Goal: Transaction & Acquisition: Purchase product/service

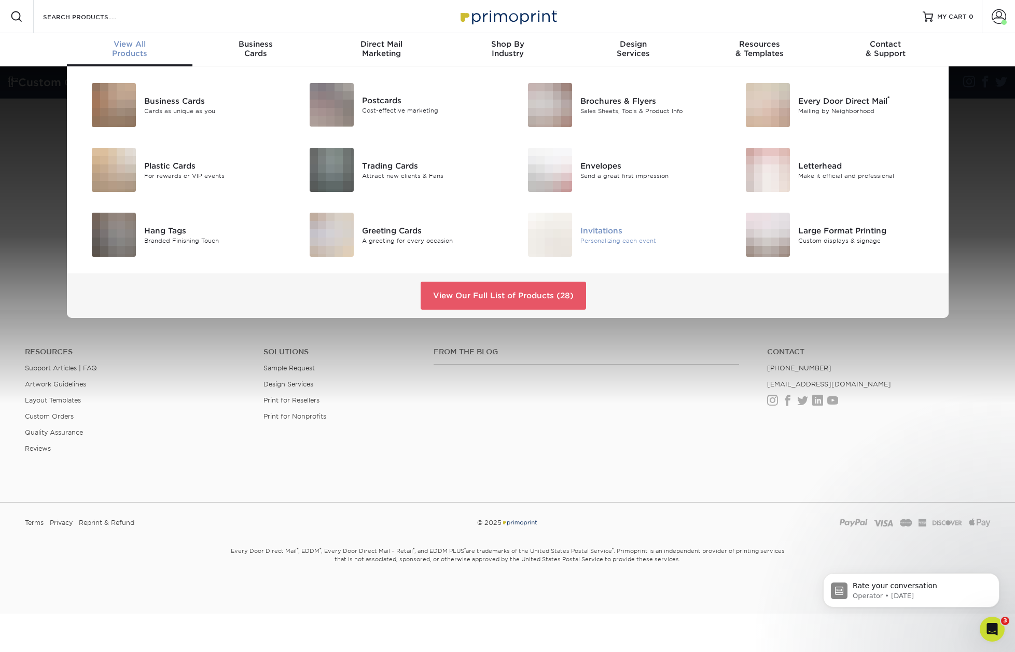
click at [607, 228] on div "Invitations" at bounding box center [650, 230] width 138 height 11
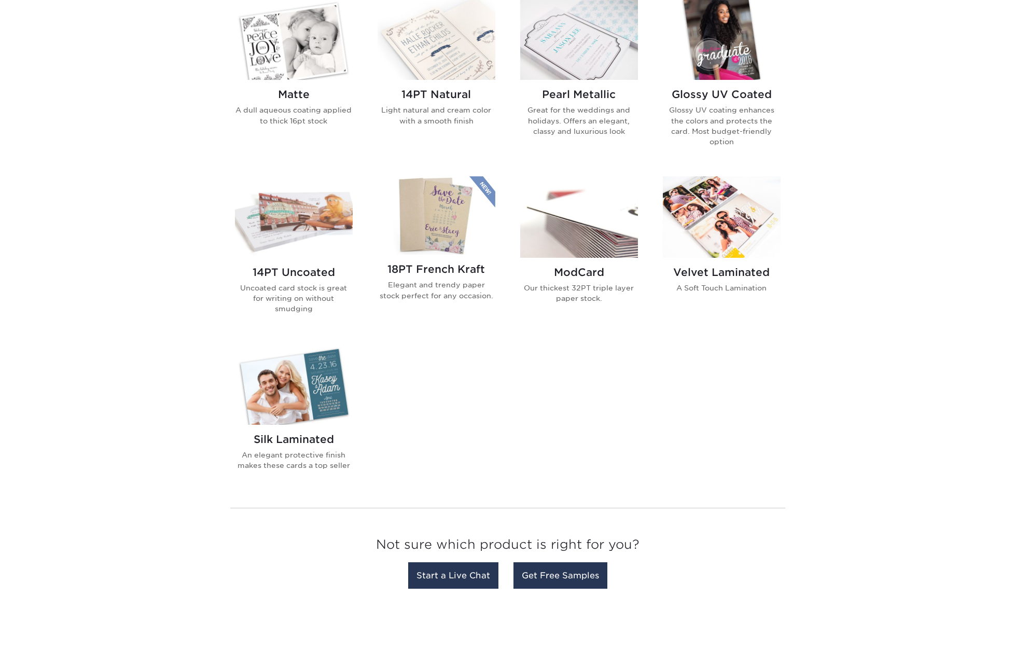
scroll to position [530, 0]
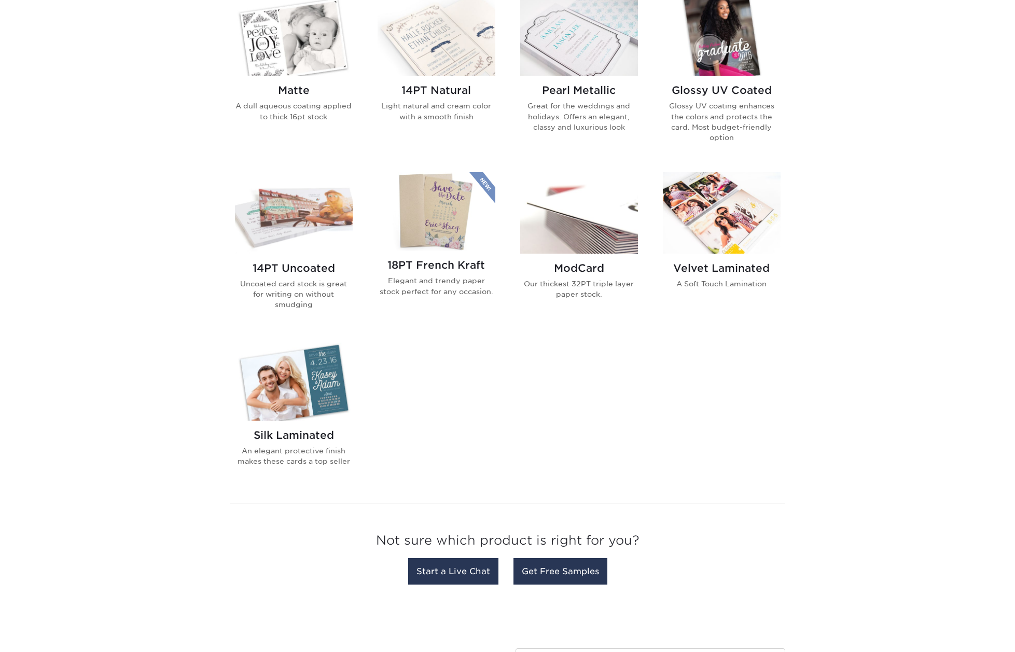
click at [745, 229] on img at bounding box center [722, 212] width 118 height 81
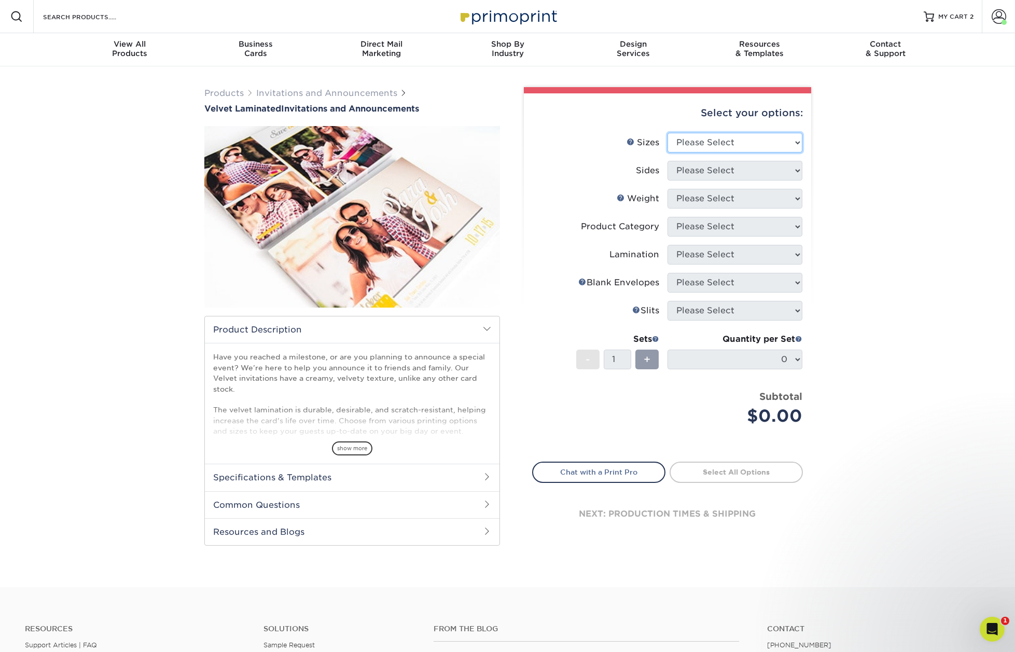
click at [718, 139] on select "Please Select 4.25" x 5.5" 4.25" x 6" 5" x 7" 5.5" x 8.5" 6" x 6"" at bounding box center [735, 143] width 135 height 20
select select "5.00x7.00"
click at [668, 133] on select "Please Select 4.25" x 5.5" 4.25" x 6" 5" x 7" 5.5" x 8.5" 6" x 6"" at bounding box center [735, 143] width 135 height 20
click at [724, 168] on select "Please Select Print Both Sides Print Front Only" at bounding box center [735, 171] width 135 height 20
select select "13abbda7-1d64-4f25-8bb2-c179b224825d"
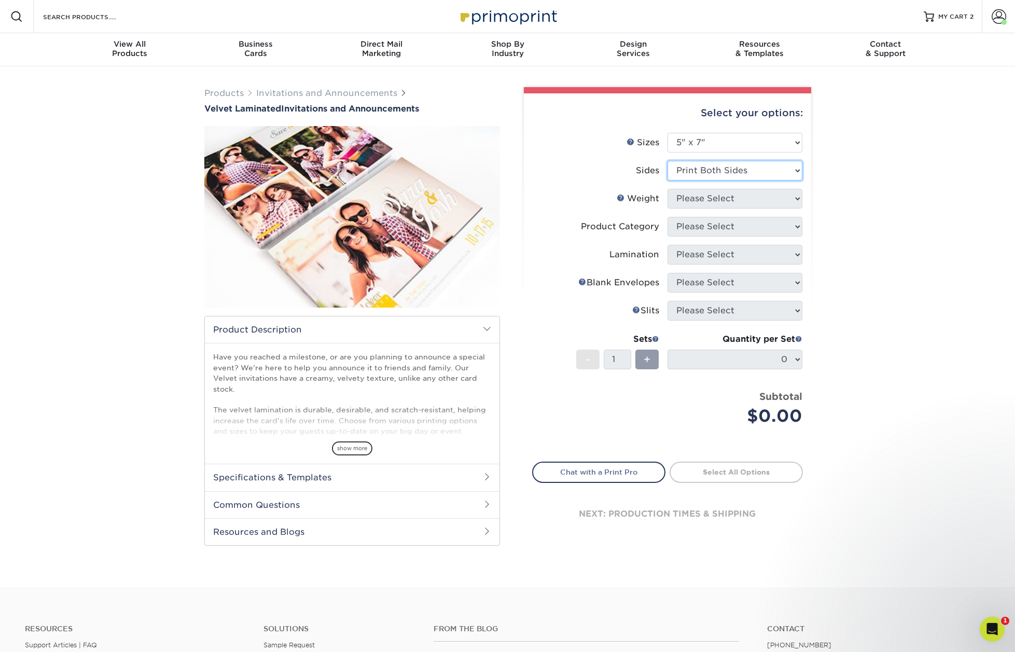
click at [668, 161] on select "Please Select Print Both Sides Print Front Only" at bounding box center [735, 171] width 135 height 20
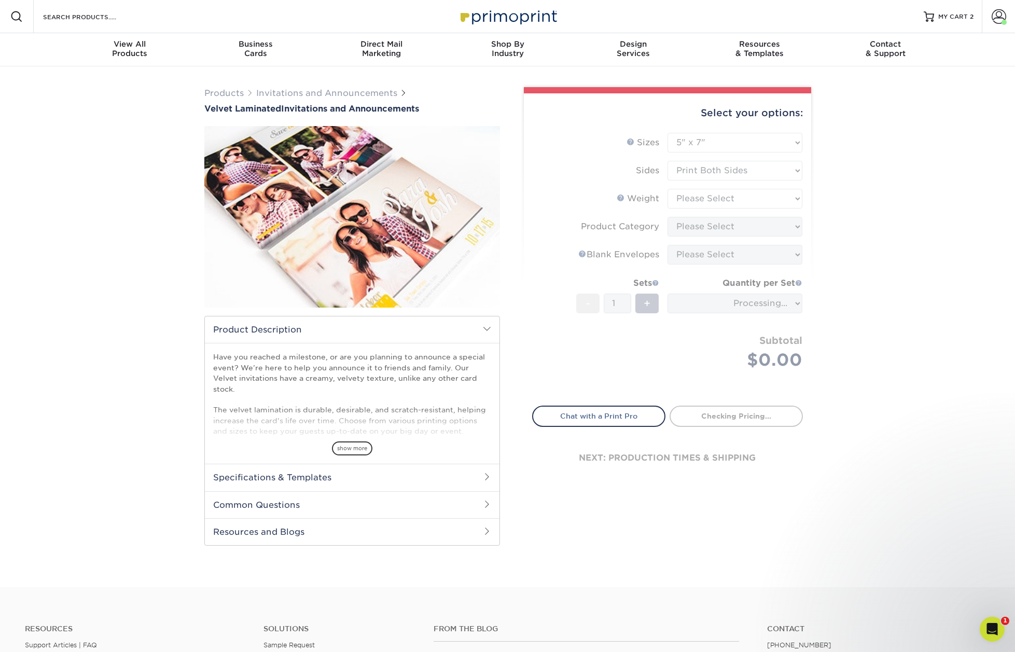
click at [718, 196] on form "Sizes Help Sizes Please Select 4.25" x 5.5" 4.25" x 6" 5" x 7" 5.5" x 8.5" 6" x…" at bounding box center [667, 263] width 271 height 261
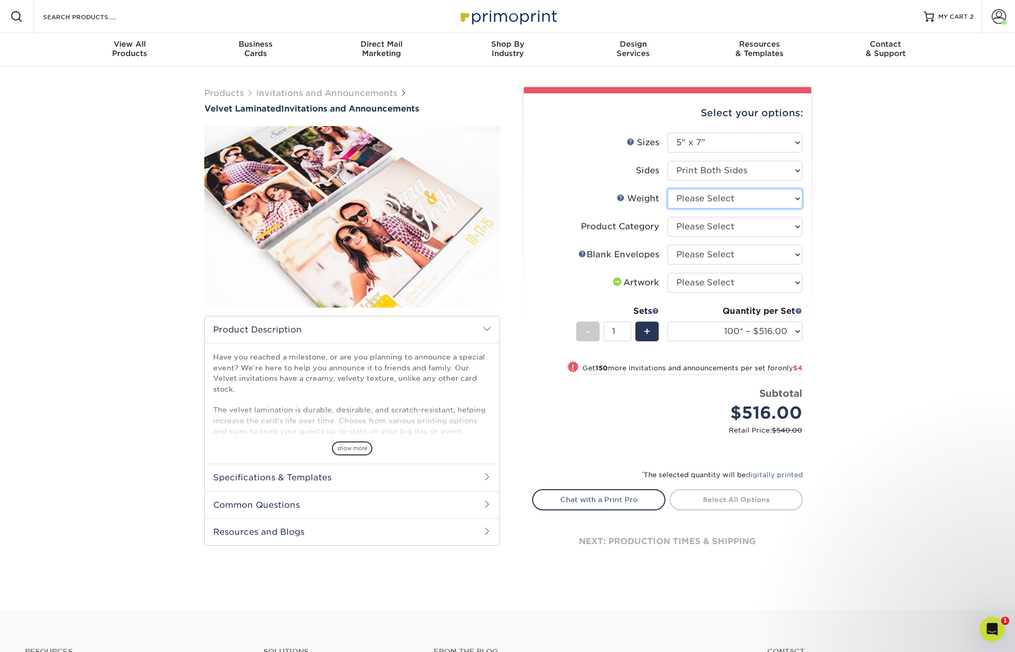
click at [721, 197] on select "Please Select 16PT" at bounding box center [735, 199] width 135 height 20
select select "16PT"
click at [668, 189] on select "Please Select 16PT" at bounding box center [735, 199] width 135 height 20
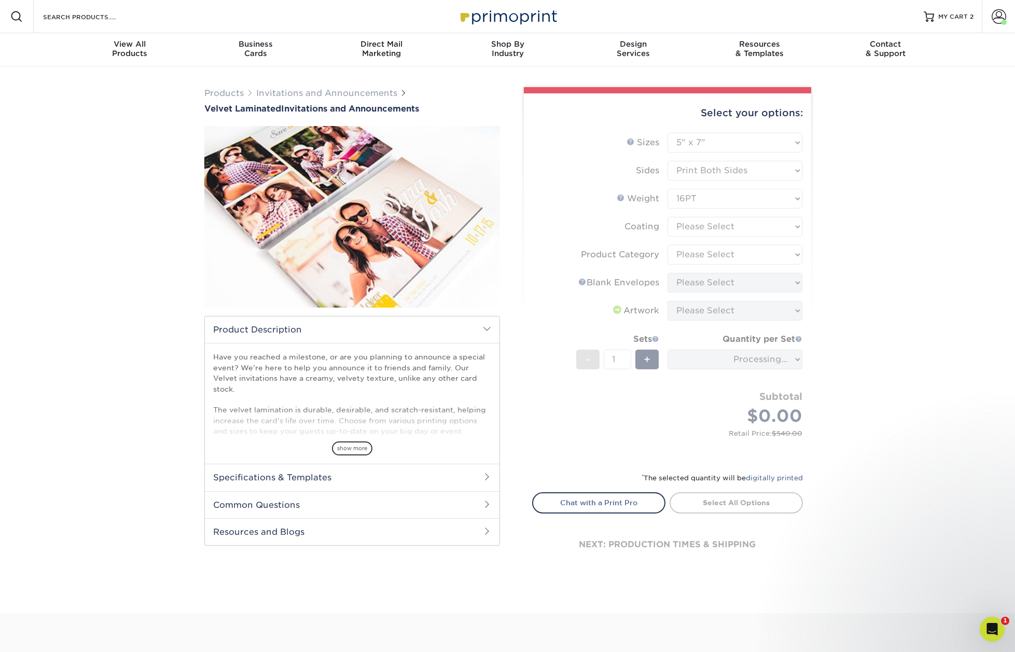
click at [727, 226] on form "Sizes Help Sizes Please Select 4.25" x 5.5" 4.25" x 6" 5" x 7" 5.5" x 8.5" 6" x…" at bounding box center [667, 296] width 271 height 327
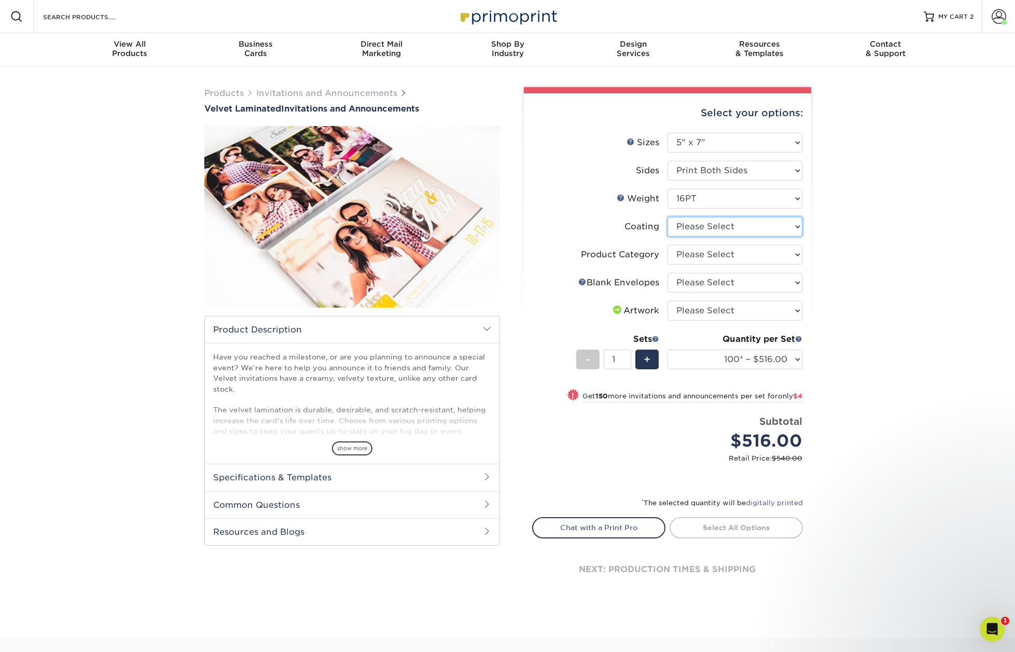
click at [728, 226] on select at bounding box center [735, 227] width 135 height 20
select select "3e7618de-abca-4bda-9f97-8b9129e913d8"
click at [668, 217] on select at bounding box center [735, 227] width 135 height 20
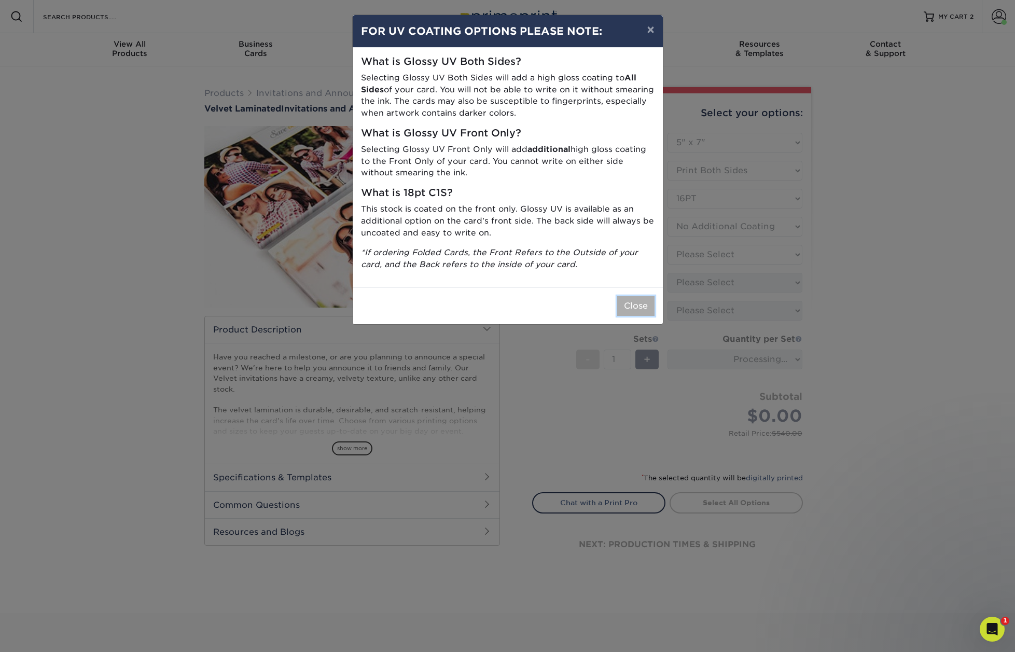
click at [643, 301] on button "Close" at bounding box center [635, 306] width 37 height 20
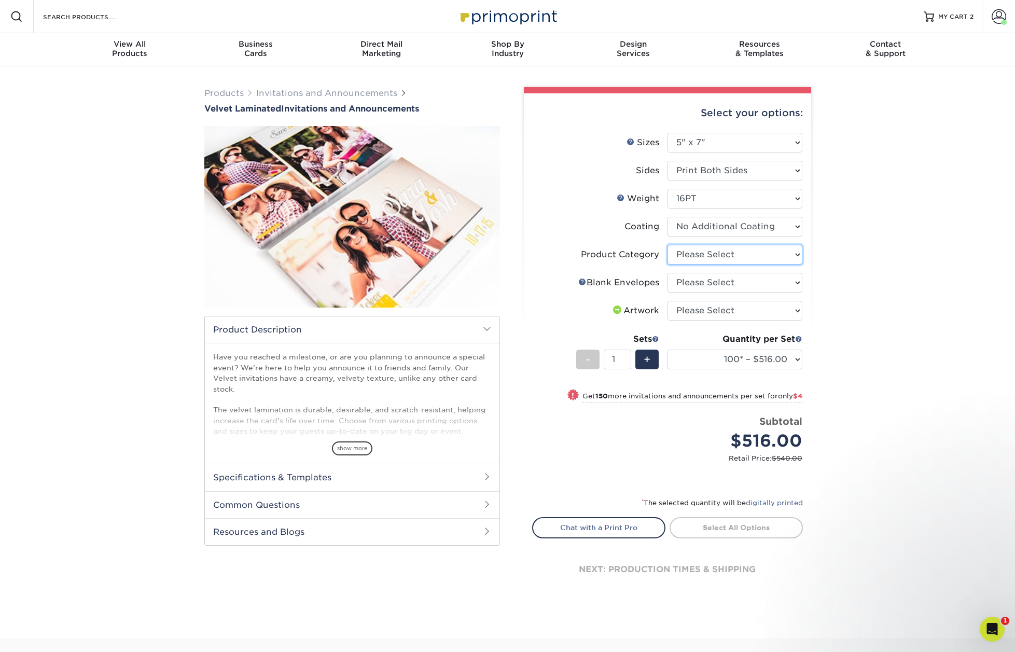
click at [710, 256] on select "Please Select Announcement Cards" at bounding box center [735, 255] width 135 height 20
select select "afc43903-b91d-4869-9f05-9fa1eb7dcbea"
click at [668, 245] on select "Please Select Announcement Cards" at bounding box center [735, 255] width 135 height 20
click at [720, 283] on select "Please Select No Blank Envelopes Yes 100 Envelopes A7 Yes 250 Envelopes A7 Yes …" at bounding box center [735, 283] width 135 height 20
select select "5adfa5b8-e6b2-468a-8d08-43c9d274ef30"
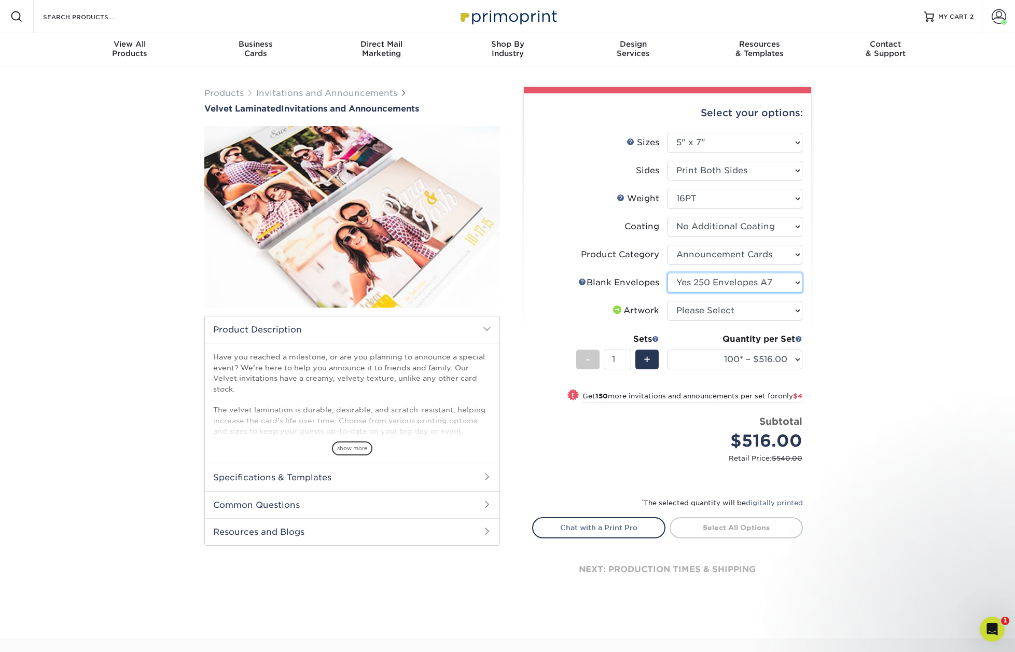
click at [668, 273] on select "Please Select No Blank Envelopes Yes 100 Envelopes A7 Yes 250 Envelopes A7 Yes …" at bounding box center [735, 283] width 135 height 20
click at [717, 314] on select "Please Select I will upload files I need a design - $100" at bounding box center [735, 311] width 135 height 20
select select "upload"
click at [668, 301] on select "Please Select I will upload files I need a design - $100" at bounding box center [735, 311] width 135 height 20
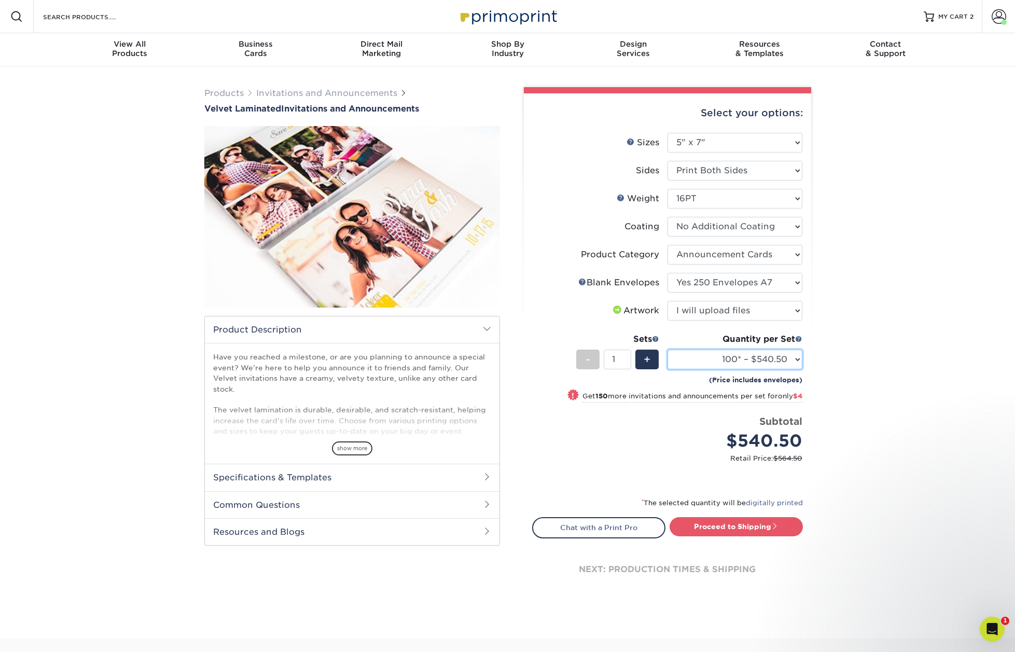
click at [734, 360] on select "100* – $540.50 250* – $544.50 500 – $578.50 1000 – $740.50 2500 – $1455.50 5000…" at bounding box center [735, 360] width 135 height 20
select select "250* – $544.50"
click at [668, 350] on select "100* – $540.50 250* – $544.50 500 – $578.50 1000 – $740.50 2500 – $1455.50 5000…" at bounding box center [735, 360] width 135 height 20
click at [739, 524] on link "Proceed to Shipping" at bounding box center [736, 526] width 133 height 19
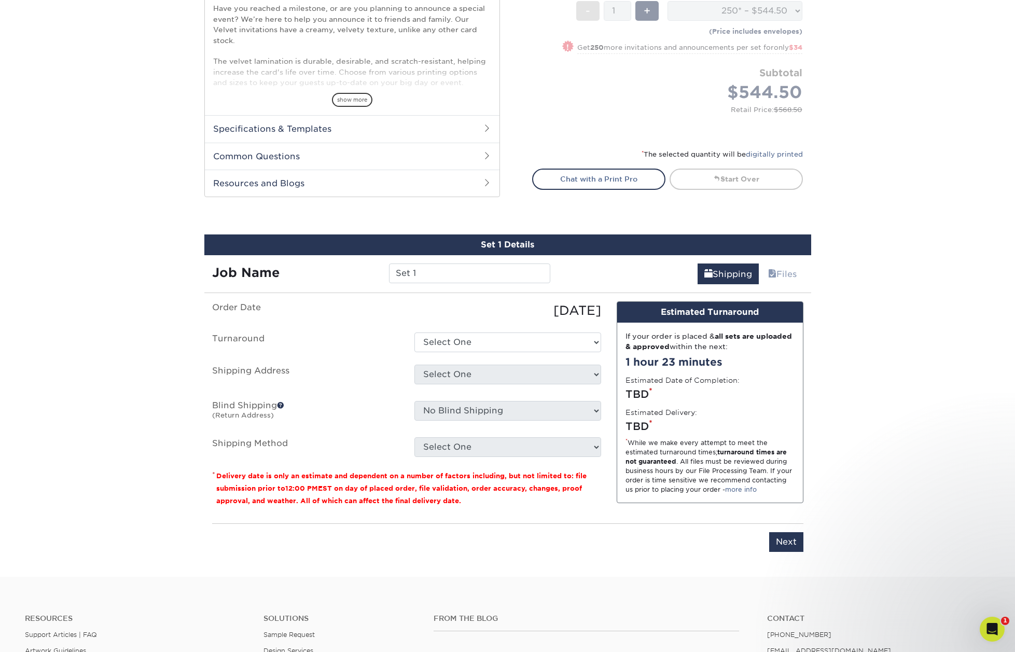
scroll to position [406, 0]
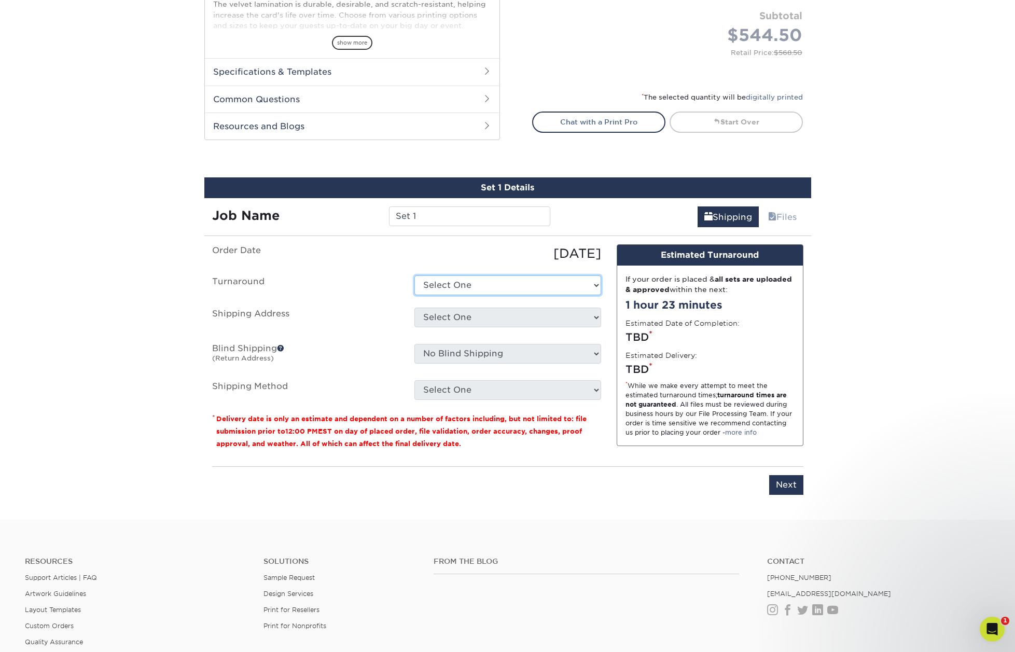
click at [546, 285] on select "Select One 2-4 Business Days 2 Day Next Business Day" at bounding box center [508, 286] width 187 height 20
select select "7a345c02-ab02-4187-bc30-4bc7da5f911d"
click at [415, 276] on select "Select One 2-4 Business Days 2 Day Next Business Day" at bounding box center [508, 286] width 187 height 20
click at [552, 316] on select "Select One Community Reach Center Agility Solutions Alchemy Co. Attwood Public …" at bounding box center [508, 318] width 187 height 20
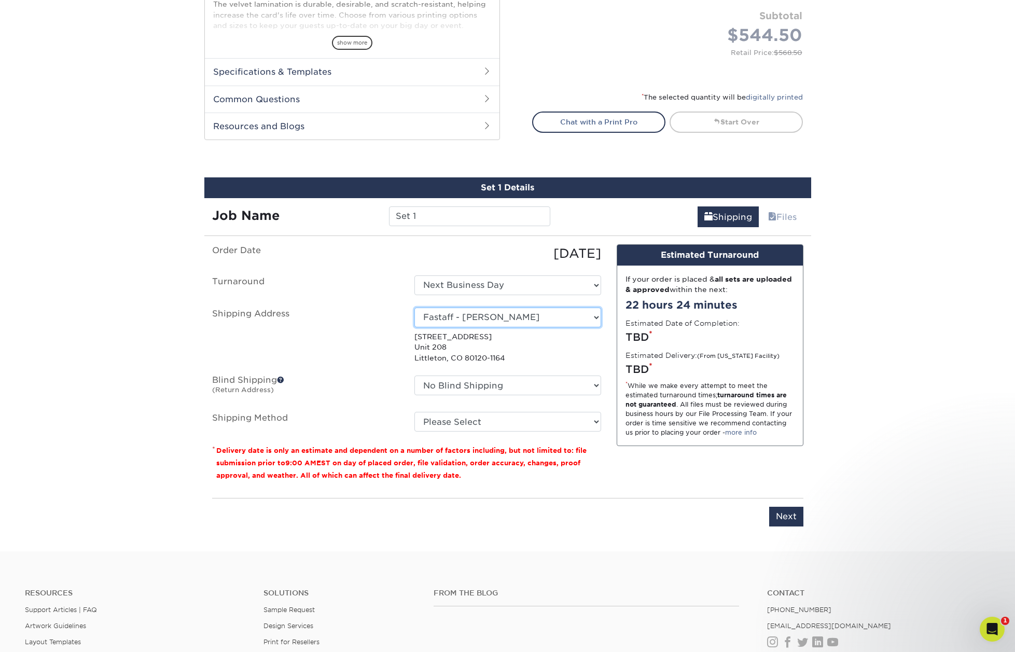
click at [561, 321] on select "Select One Community Reach Center Agility Solutions Alchemy Co. Attwood Public …" at bounding box center [508, 318] width 187 height 20
select select "244000"
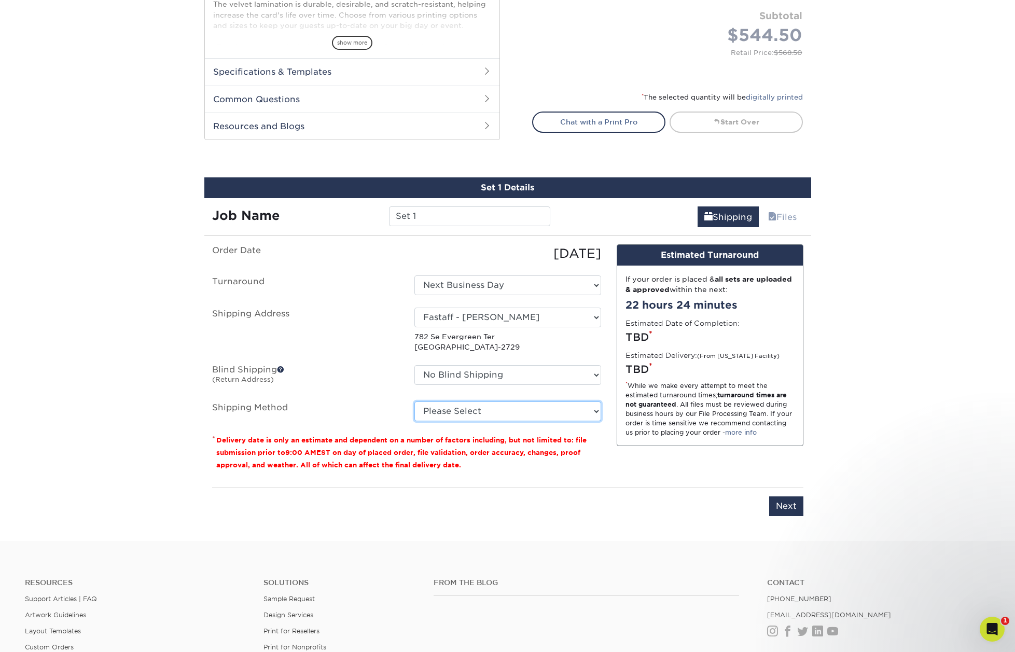
click at [581, 408] on select "Please Select Ground Shipping (+$18.28) 3 Day Shipping Service (+$20.10) 2 Day …" at bounding box center [508, 412] width 187 height 20
click at [415, 402] on select "Please Select Ground Shipping (+$18.28) 3 Day Shipping Service (+$20.10) 2 Day …" at bounding box center [508, 412] width 187 height 20
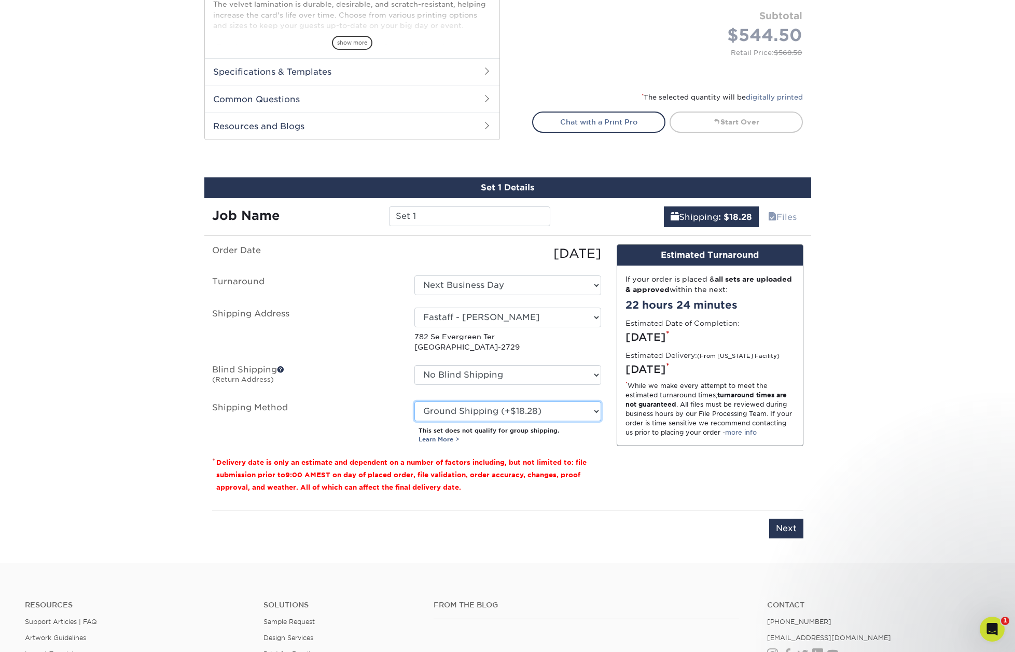
click at [573, 409] on select "Please Select Ground Shipping (+$18.28) 3 Day Shipping Service (+$20.10) 2 Day …" at bounding box center [508, 412] width 187 height 20
click at [415, 402] on select "Please Select Ground Shipping (+$18.28) 3 Day Shipping Service (+$20.10) 2 Day …" at bounding box center [508, 412] width 187 height 20
click at [563, 407] on select "Please Select Ground Shipping (+$18.28) 3 Day Shipping Service (+$20.10) 2 Day …" at bounding box center [508, 412] width 187 height 20
select select "13"
click at [415, 402] on select "Please Select Ground Shipping (+$18.28) 3 Day Shipping Service (+$20.10) 2 Day …" at bounding box center [508, 412] width 187 height 20
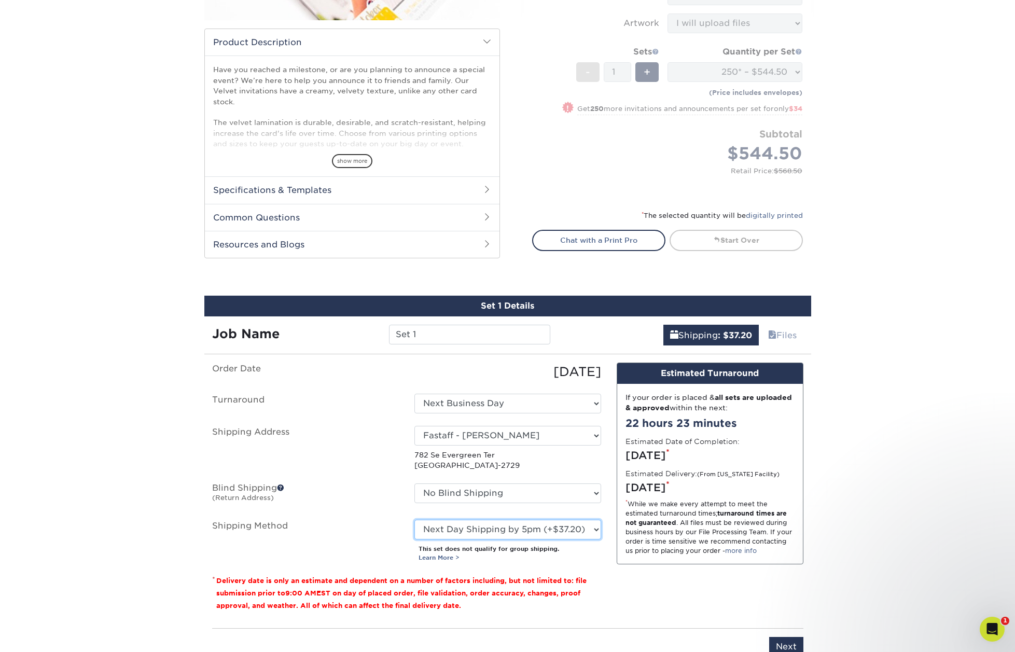
scroll to position [289, 0]
